Goal: Task Accomplishment & Management: Manage account settings

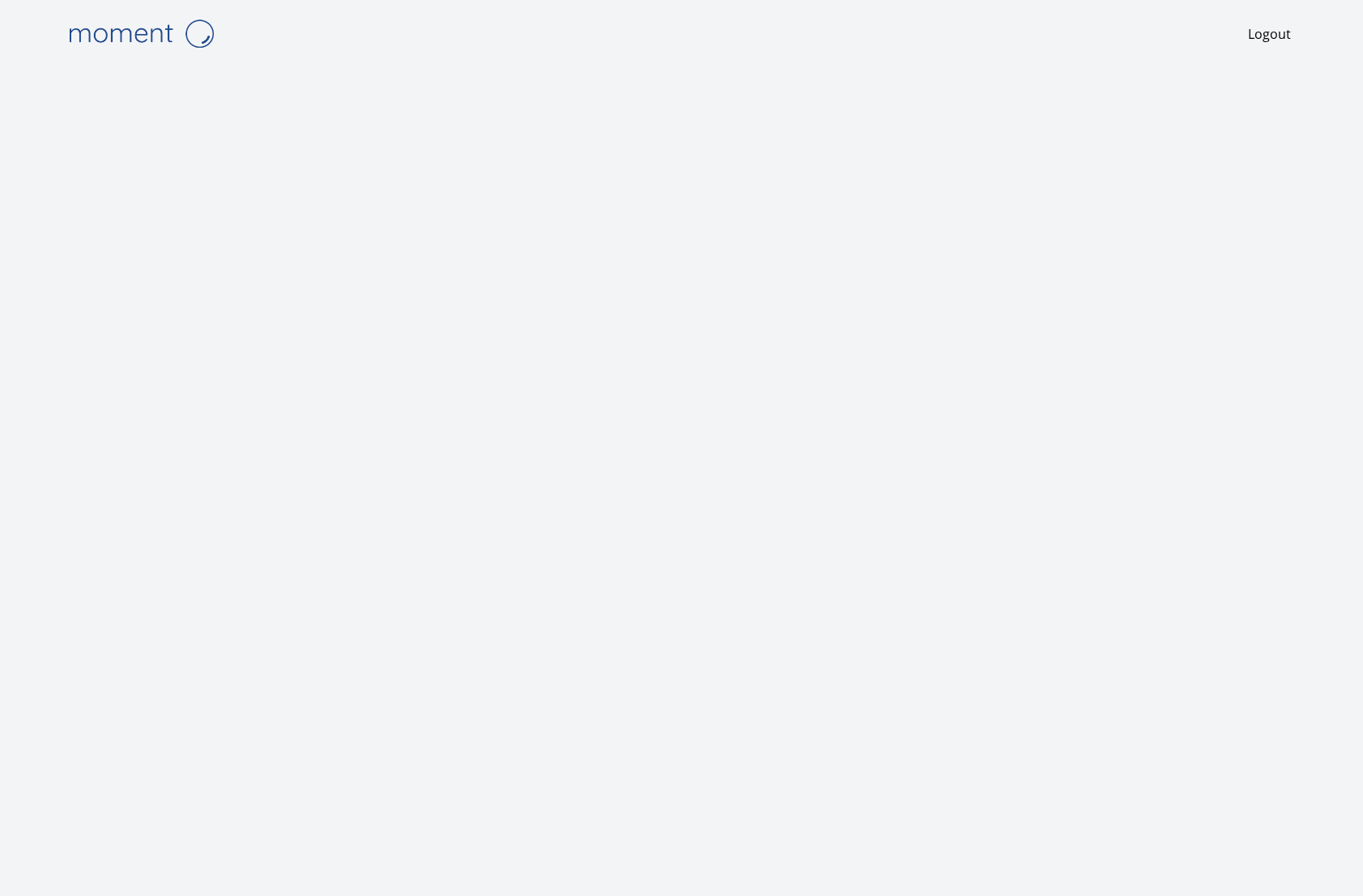
click at [145, 28] on img at bounding box center [141, 33] width 162 height 41
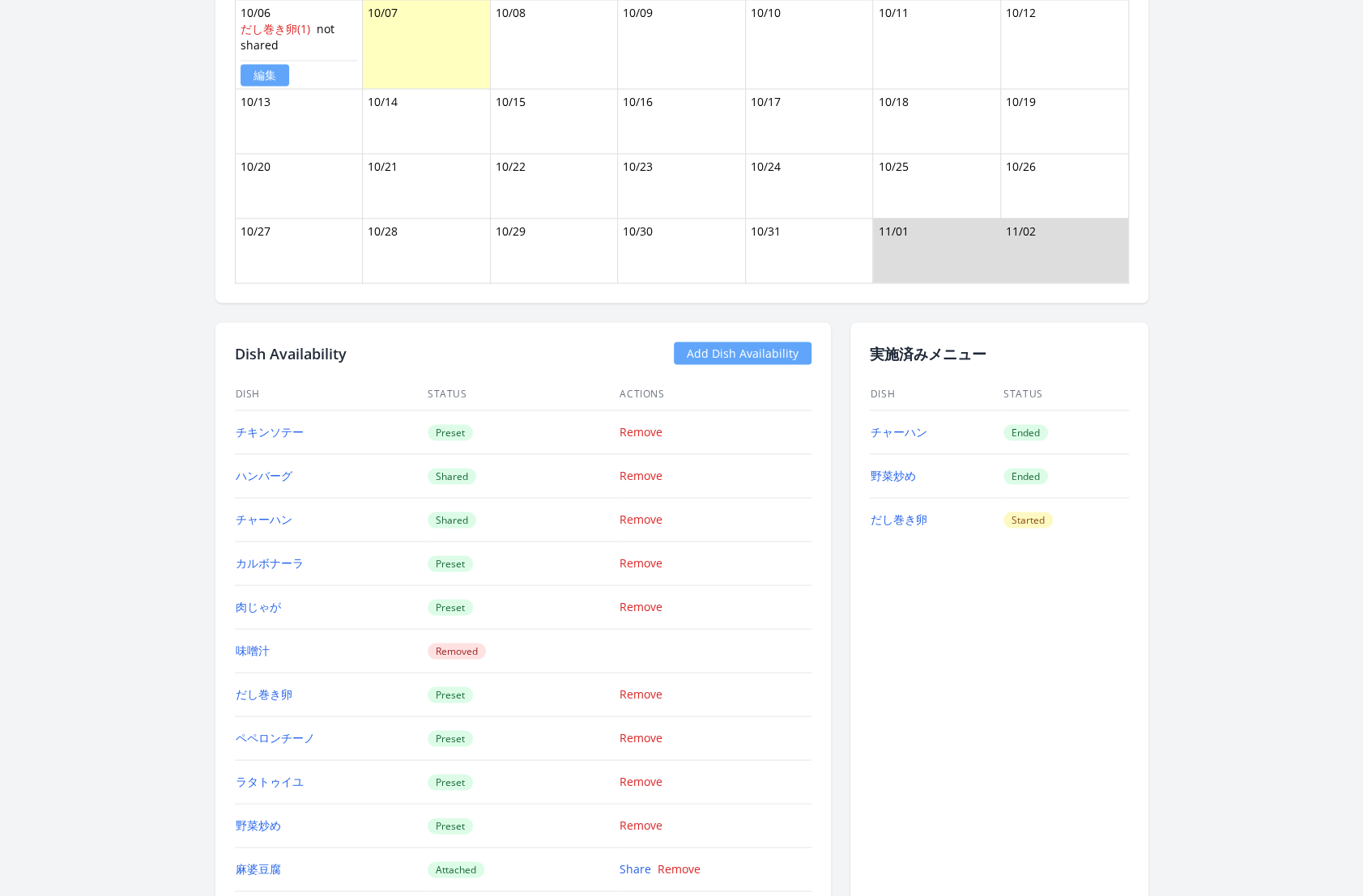
scroll to position [1582, 0]
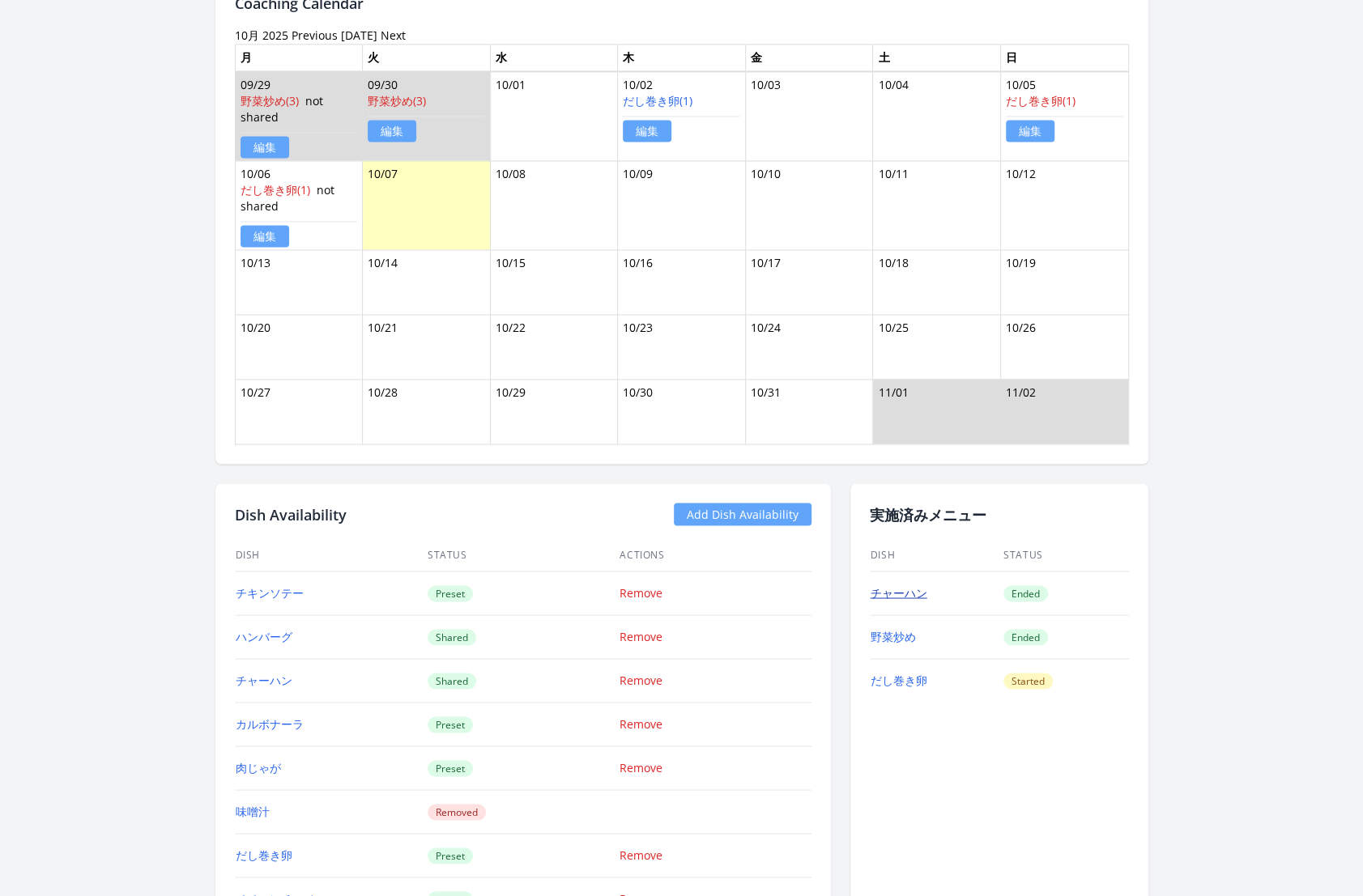
click at [906, 584] on link "チャーハン" at bounding box center [899, 591] width 56 height 15
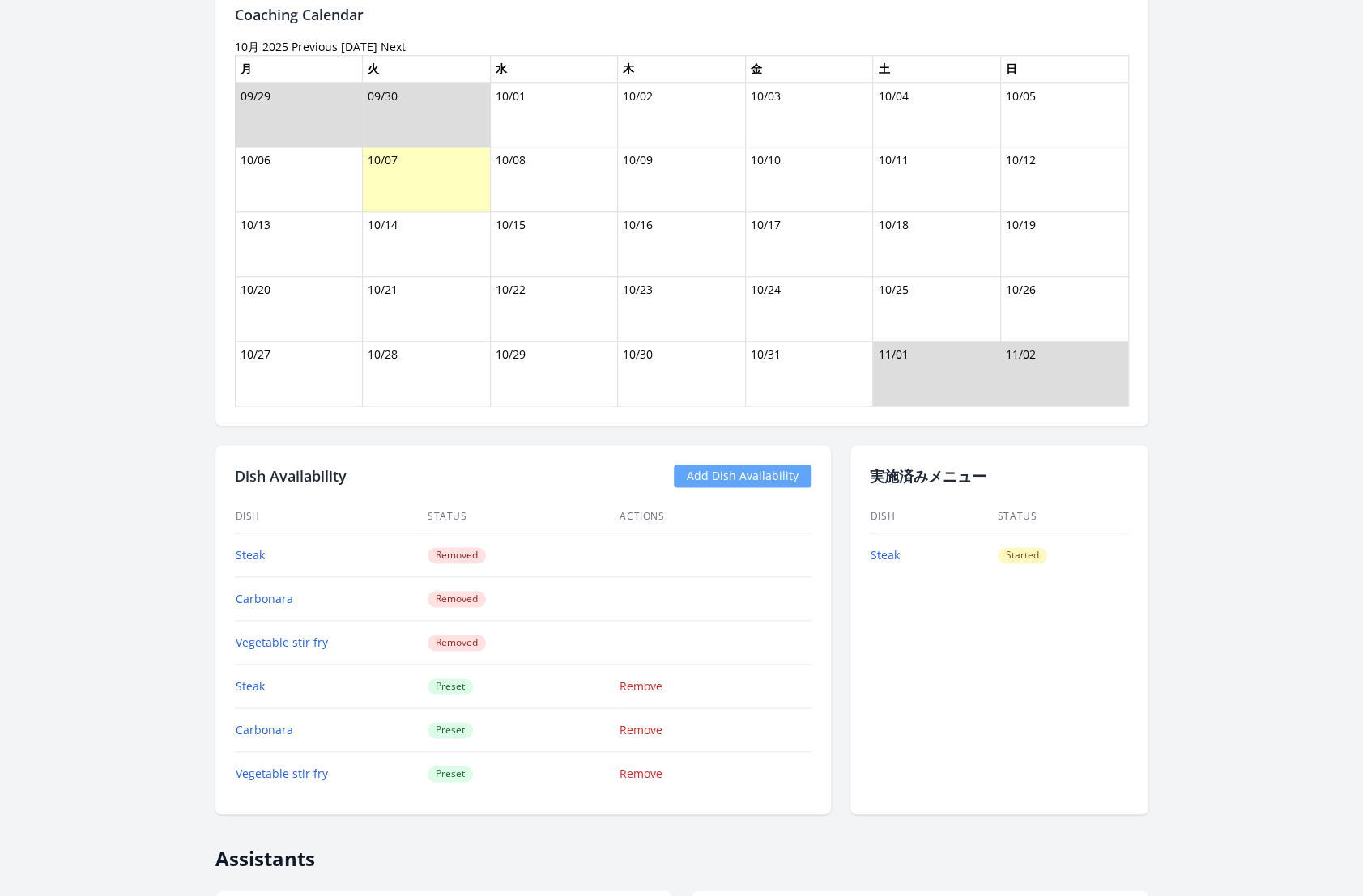
scroll to position [1119, 0]
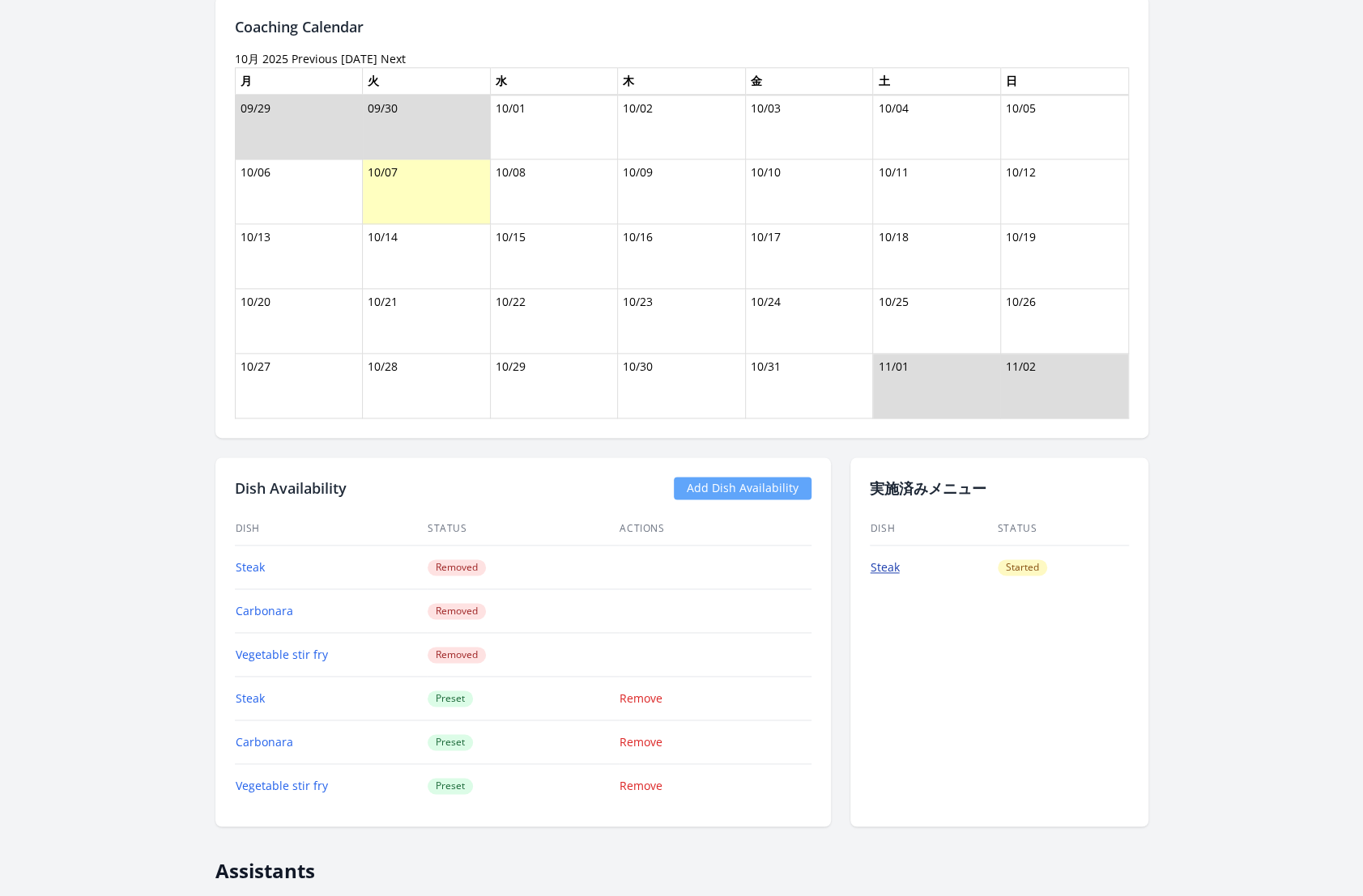
click at [898, 561] on link "Steak" at bounding box center [885, 566] width 30 height 15
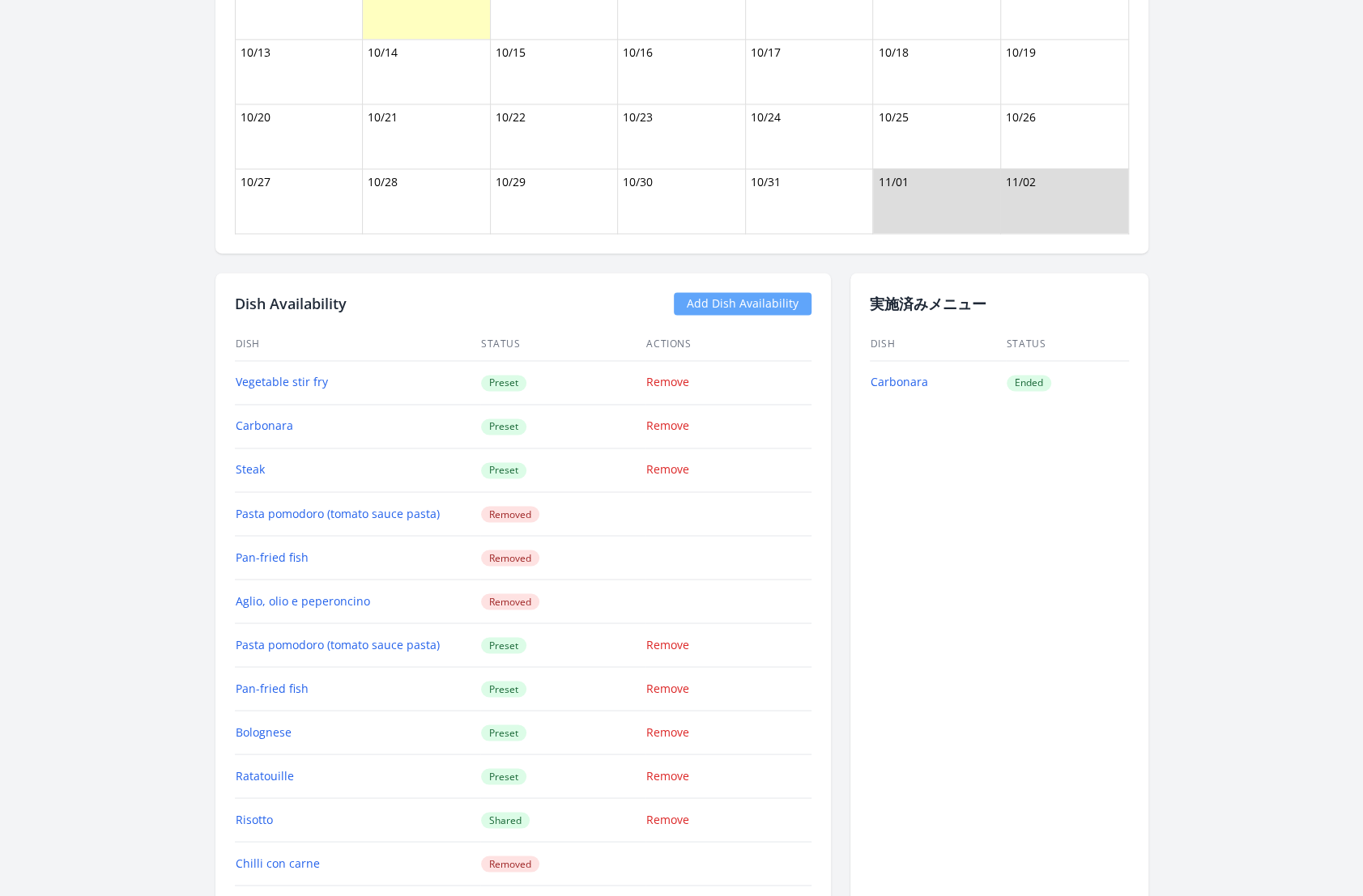
scroll to position [1559, 0]
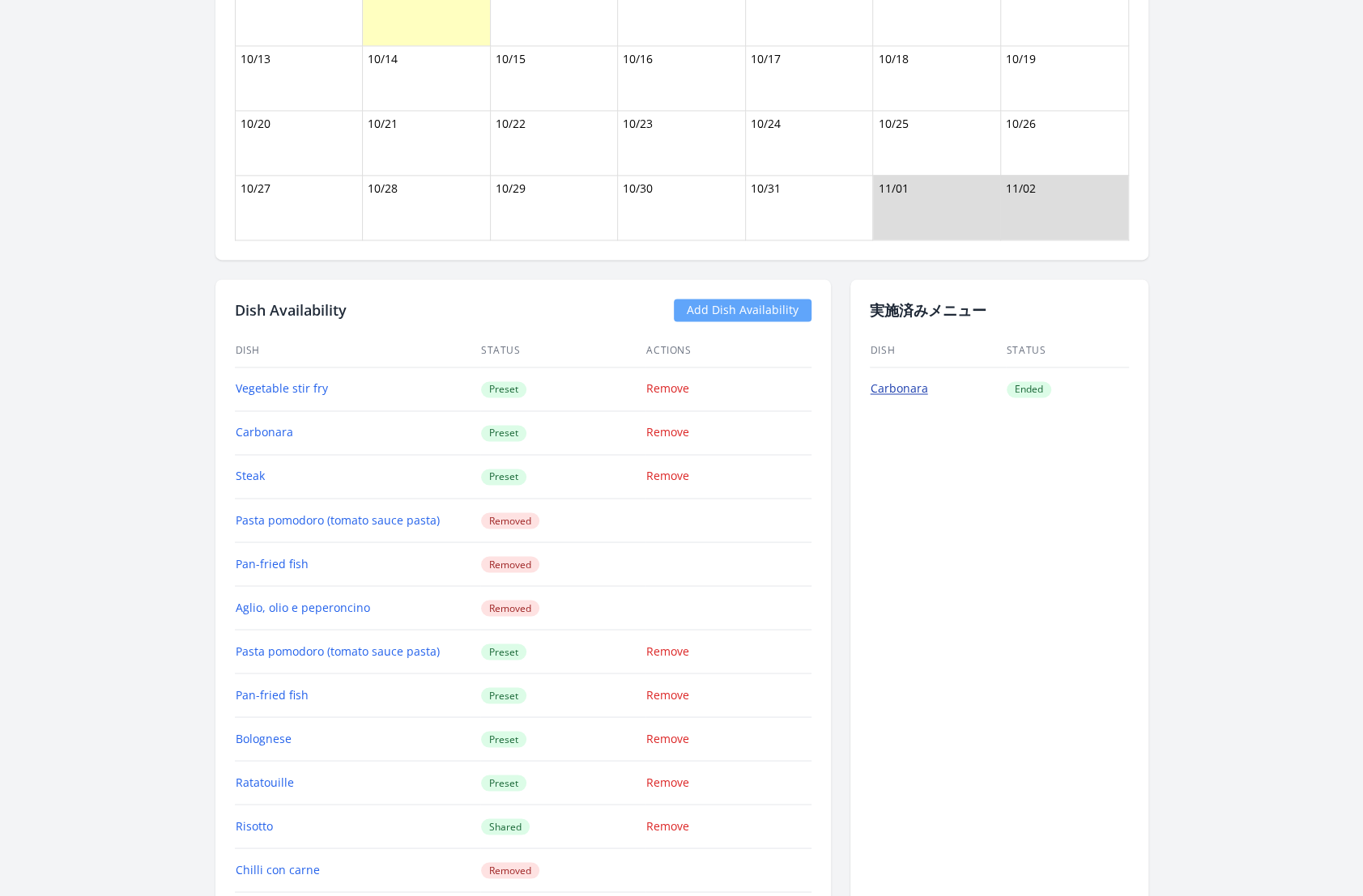
click at [901, 381] on link "Carbonara" at bounding box center [900, 388] width 57 height 15
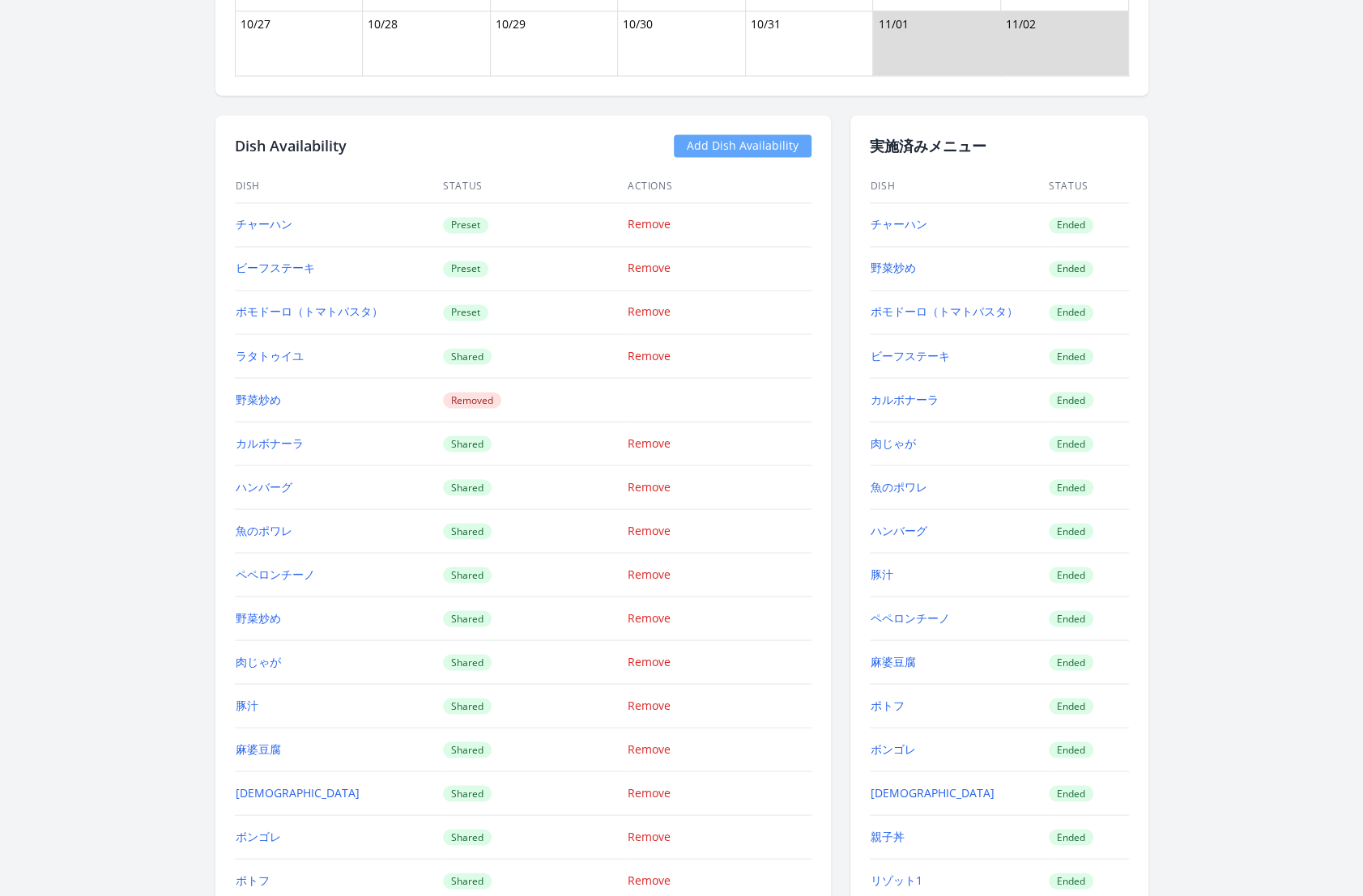
scroll to position [1705, 0]
click at [903, 652] on link "麻婆豆腐" at bounding box center [893, 659] width 46 height 15
